Goal: Information Seeking & Learning: Learn about a topic

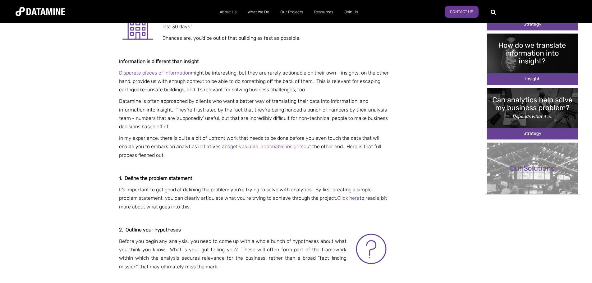
scroll to position [155, 0]
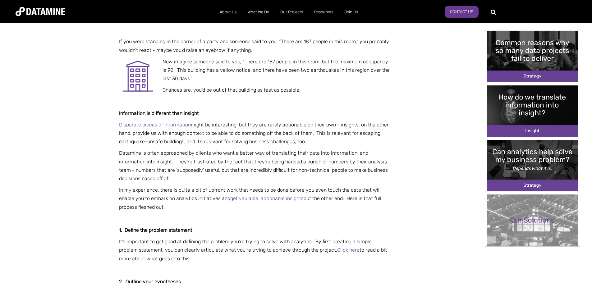
drag, startPoint x: 119, startPoint y: 43, endPoint x: 335, endPoint y: 46, distance: 216.0
click at [334, 21] on h1 "How do we translate information into insights?" at bounding box center [254, 15] width 271 height 11
copy h1 "How do we translate information into insights?"
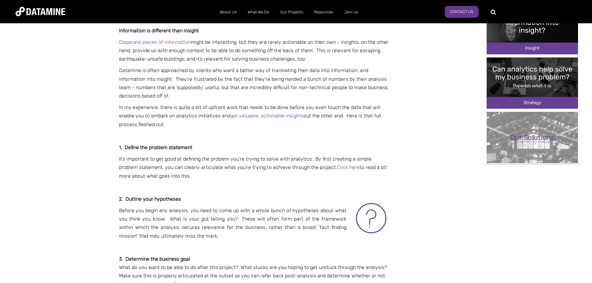
scroll to position [259, 0]
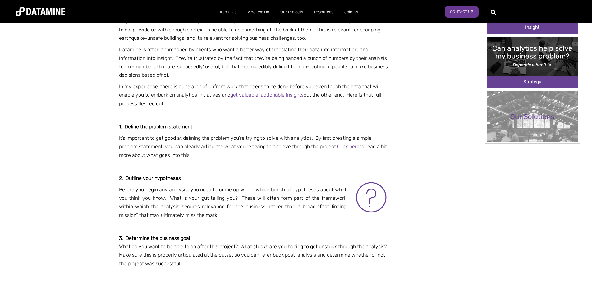
drag, startPoint x: 118, startPoint y: 30, endPoint x: 396, endPoint y: 152, distance: 304.2
copy div "Information is different than insight Disparate pieces of information might be …"
click at [303, 167] on p at bounding box center [254, 167] width 271 height 8
click at [337, 149] on link "Click here" at bounding box center [348, 147] width 22 height 6
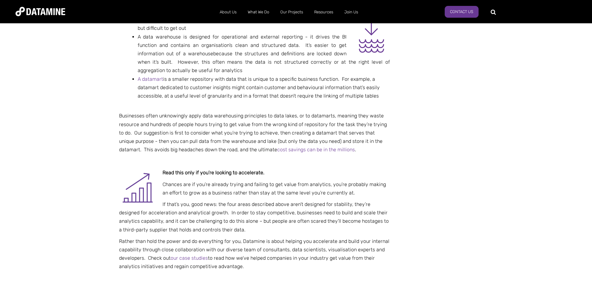
scroll to position [820, 0]
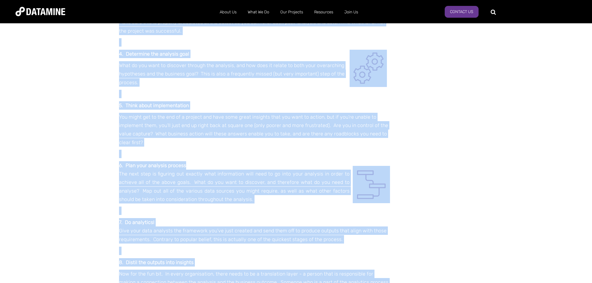
scroll to position [541, 0]
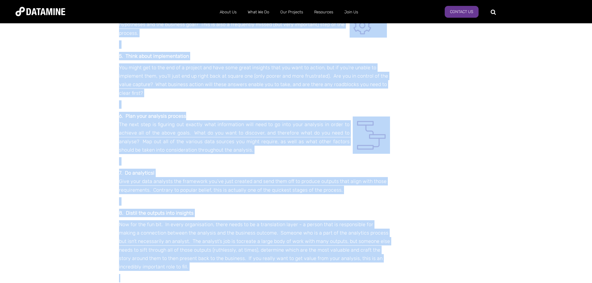
drag, startPoint x: 119, startPoint y: 121, endPoint x: 269, endPoint y: 216, distance: 177.8
click at [269, 216] on div "How do we translate information into insights? If you were standing in the corn…" at bounding box center [254, 15] width 271 height 1036
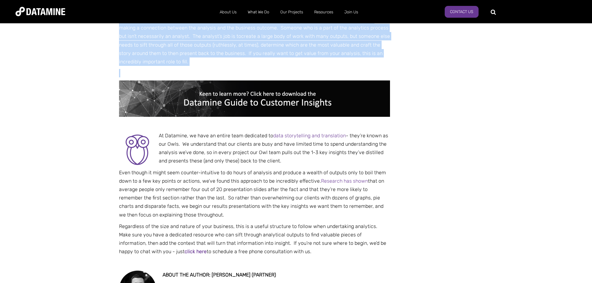
scroll to position [748, 0]
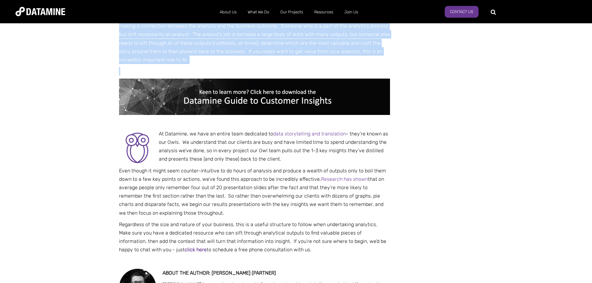
click at [216, 167] on p "Even though it might seem counter-intuitive to do hours of analysis and produce…" at bounding box center [254, 192] width 271 height 51
copy div "0. Loremip dolo sitametcon Adipis eli seddo eiu temporin, utl etdo ma aliq en a…"
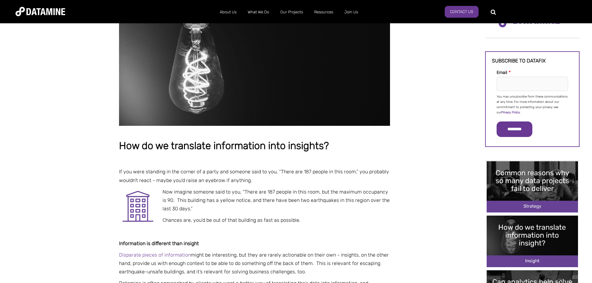
scroll to position [0, 0]
